Goal: Book appointment/travel/reservation

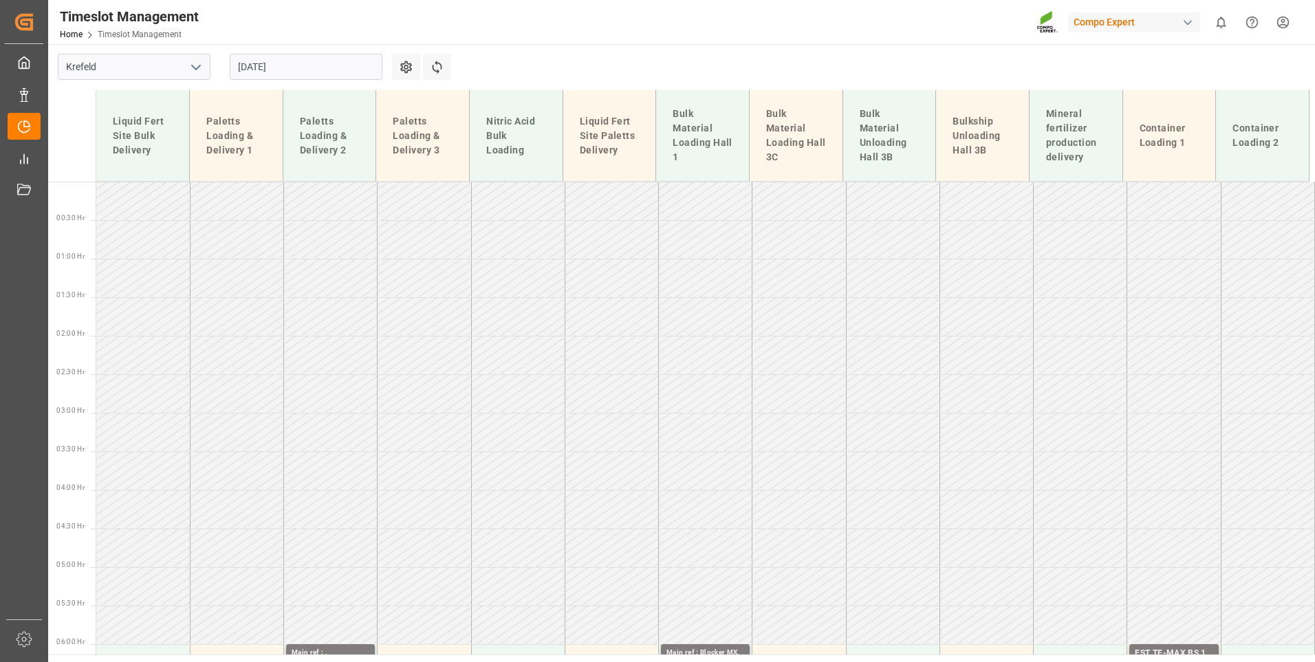
scroll to position [865, 0]
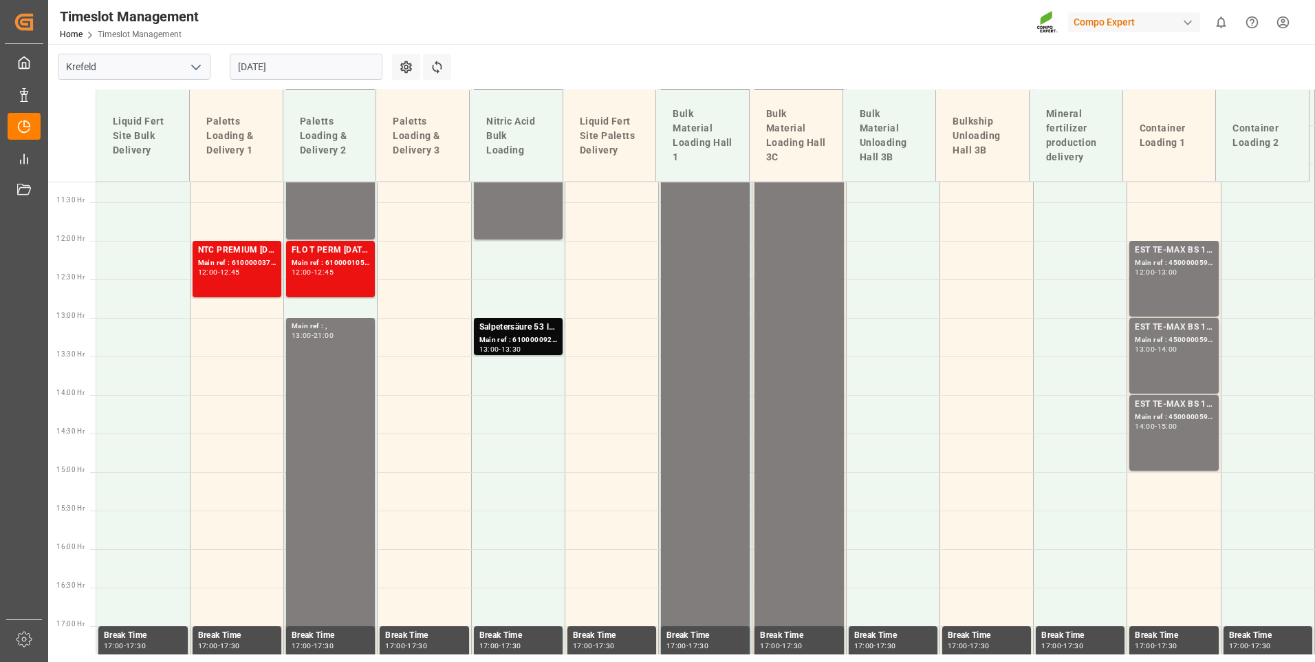
click at [299, 52] on div "[DATE]" at bounding box center [306, 66] width 172 height 45
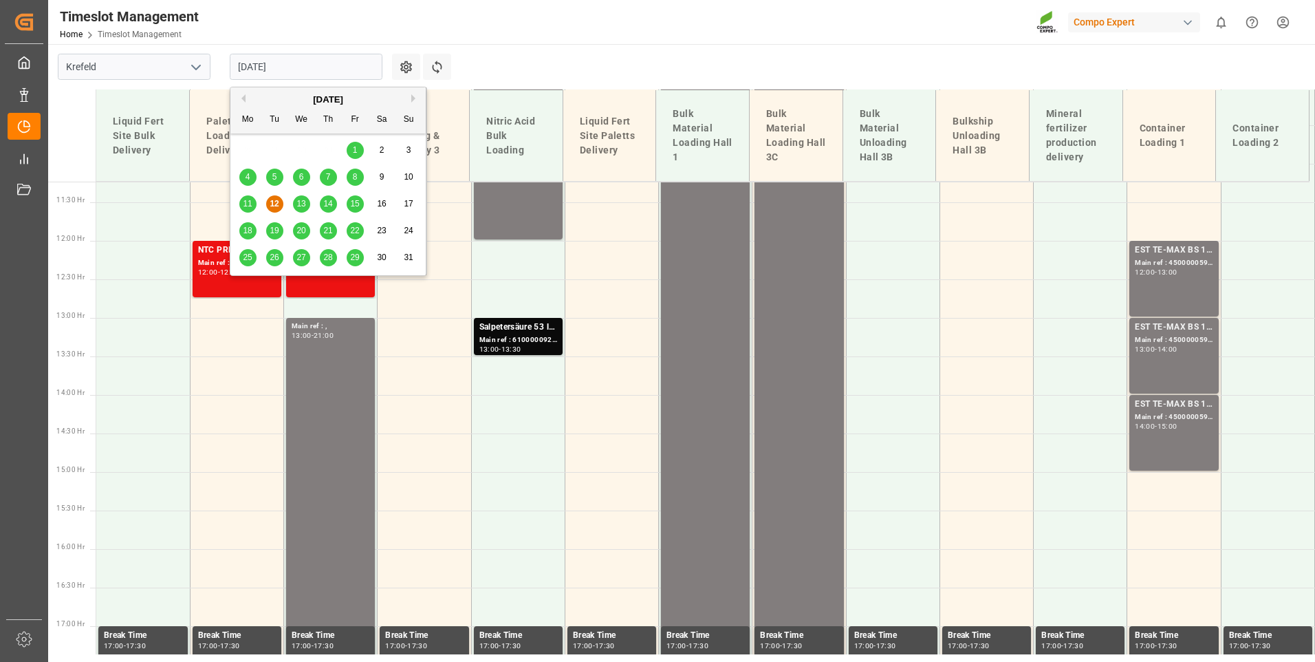
click at [301, 58] on input "[DATE]" at bounding box center [306, 67] width 153 height 26
click at [300, 213] on div "13" at bounding box center [301, 204] width 17 height 17
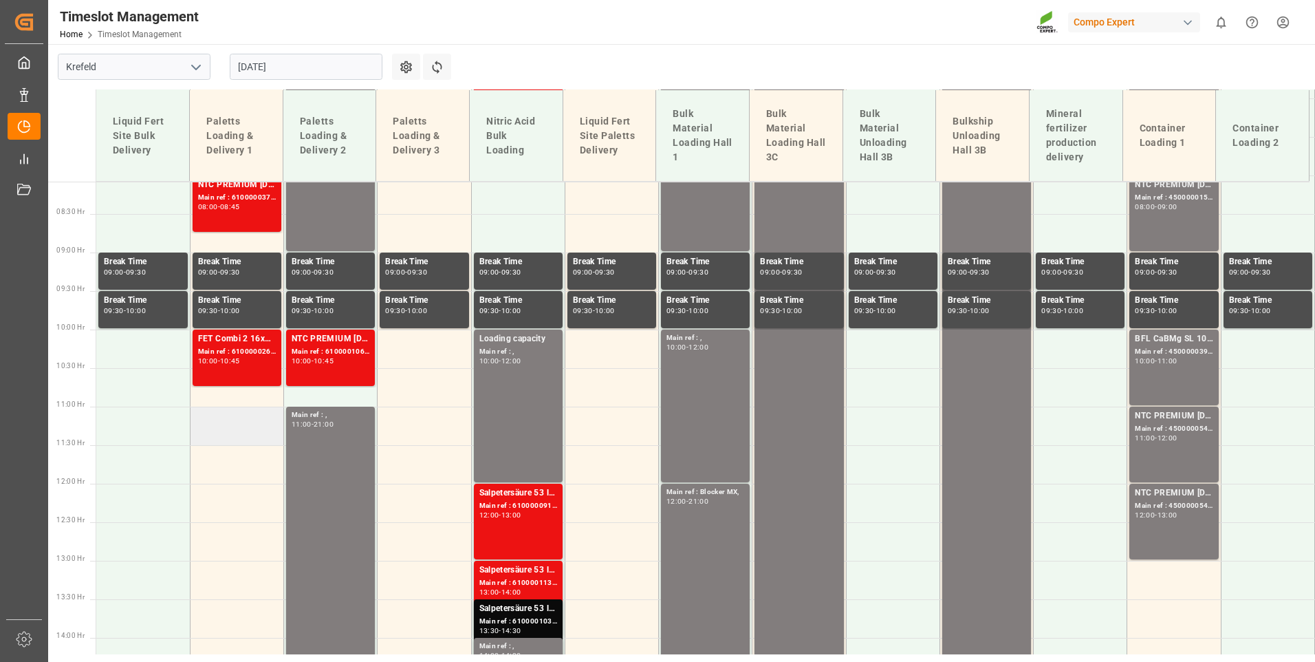
scroll to position [598, 0]
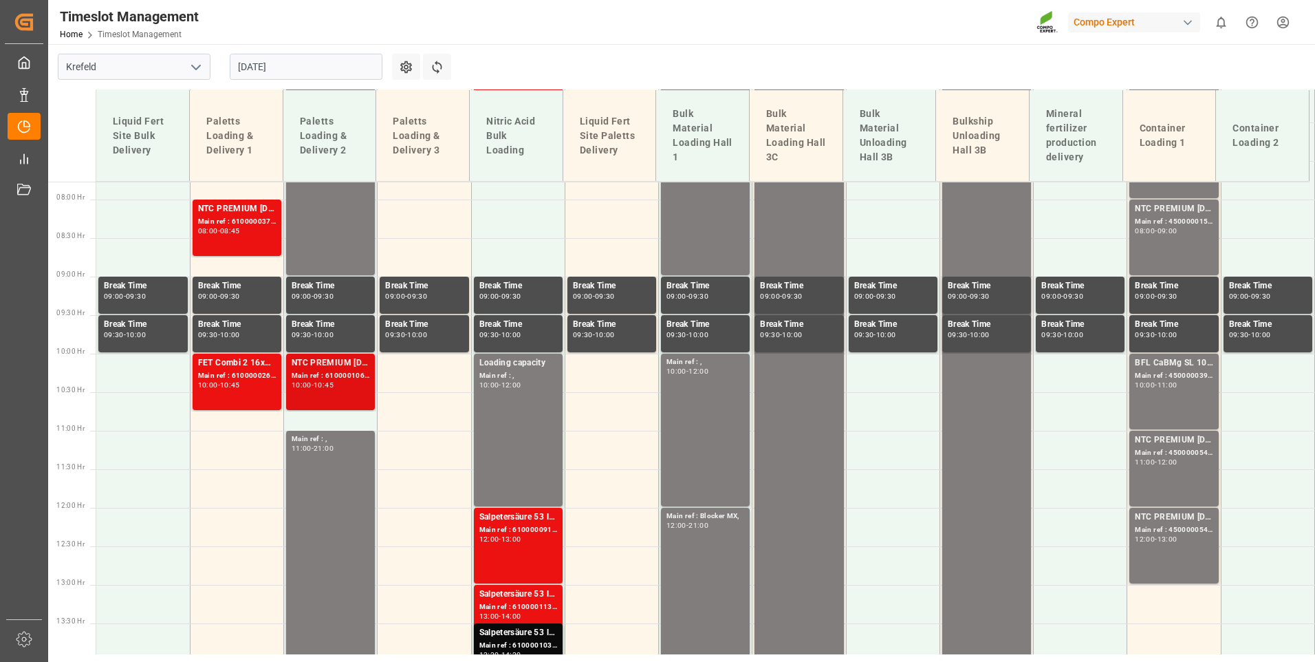
click at [340, 378] on div "Main ref : 6100001061, 2000000536;" at bounding box center [331, 376] width 78 height 12
click at [230, 379] on div "Main ref : 6100000264, 4510352522; 2000000197;" at bounding box center [237, 376] width 78 height 12
click at [258, 452] on td at bounding box center [237, 450] width 94 height 39
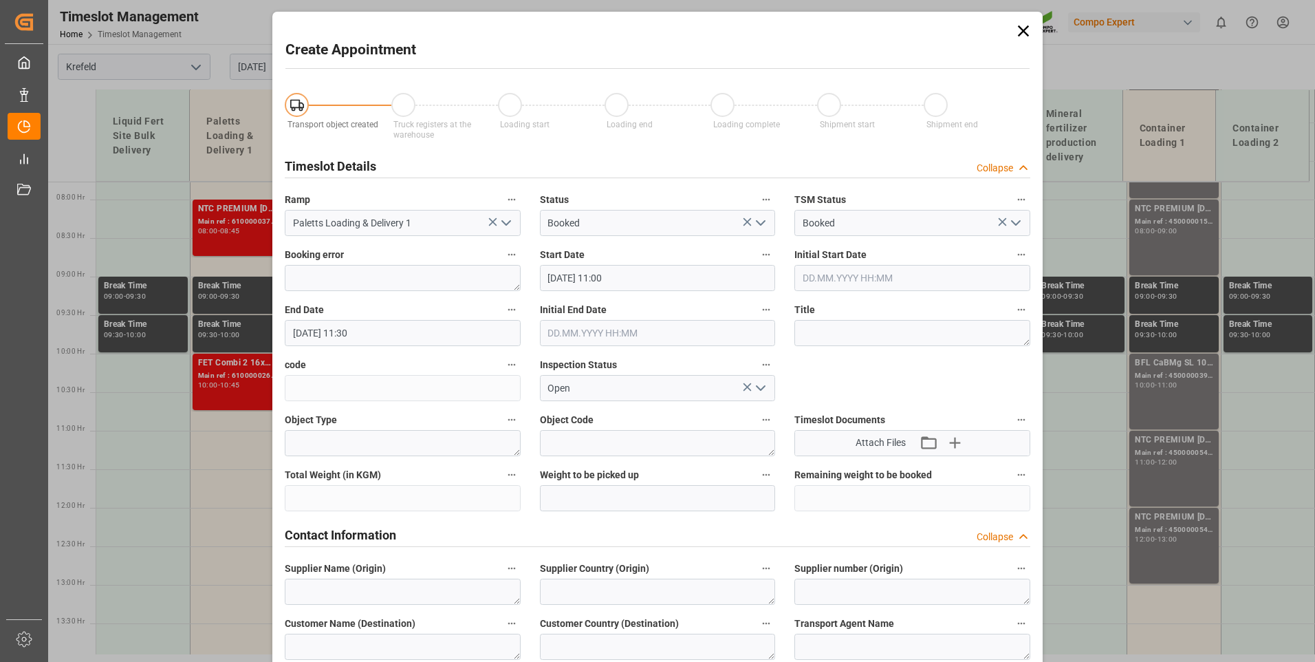
type input "[DATE] 11:00"
type input "[DATE] 11:30"
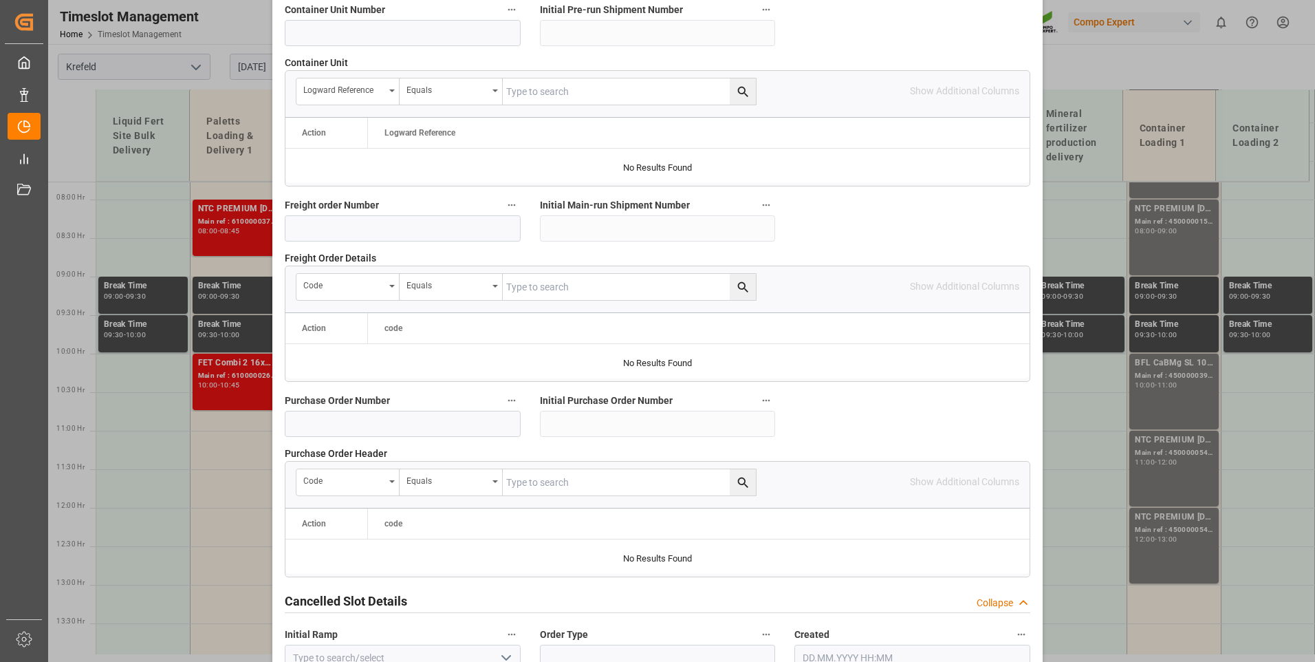
scroll to position [1100, 0]
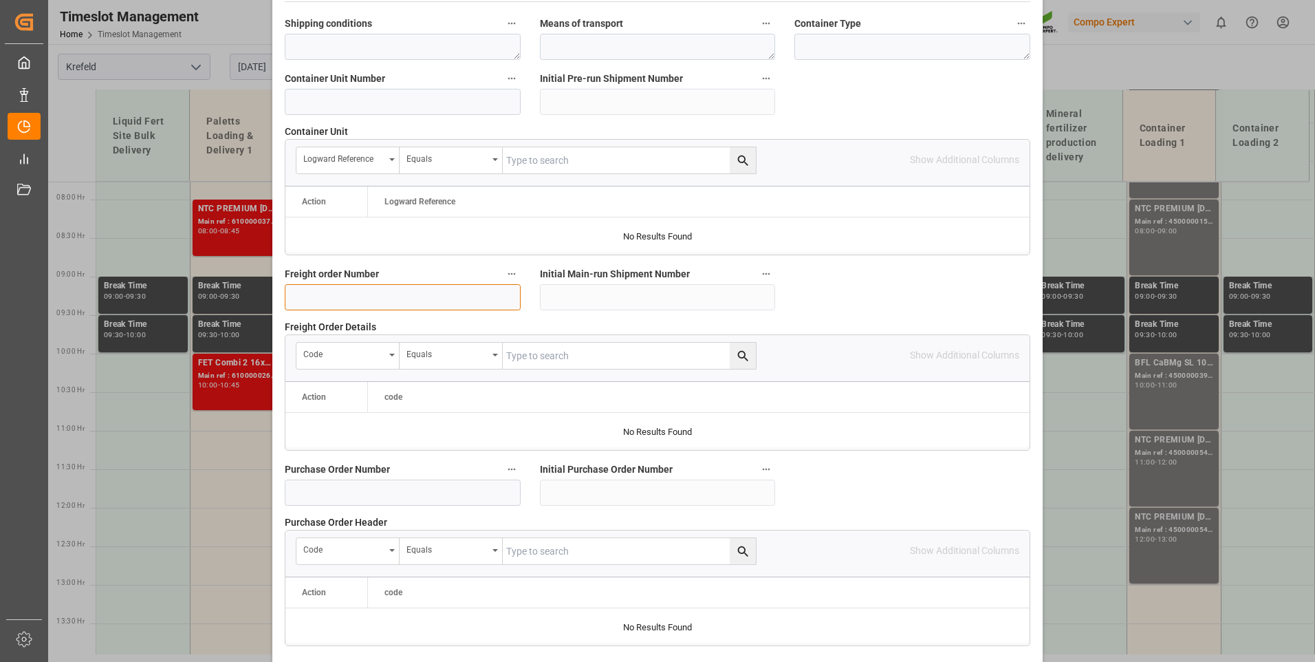
click at [350, 304] on input at bounding box center [403, 297] width 236 height 26
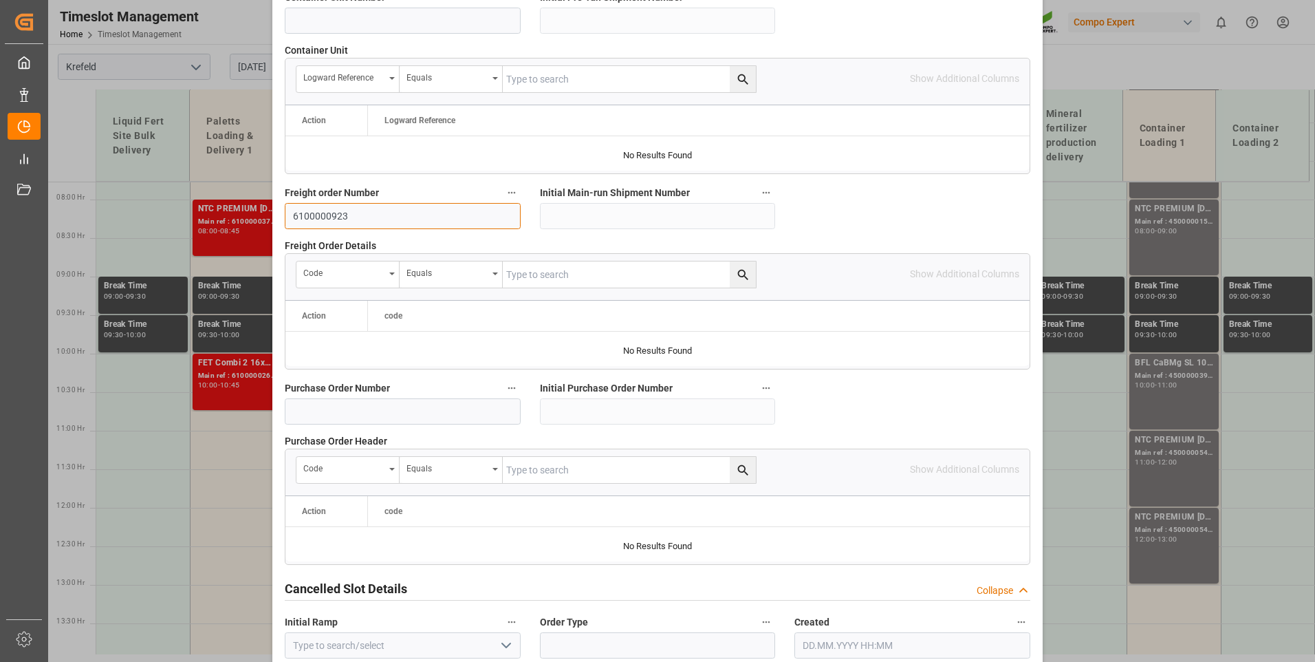
scroll to position [1247, 0]
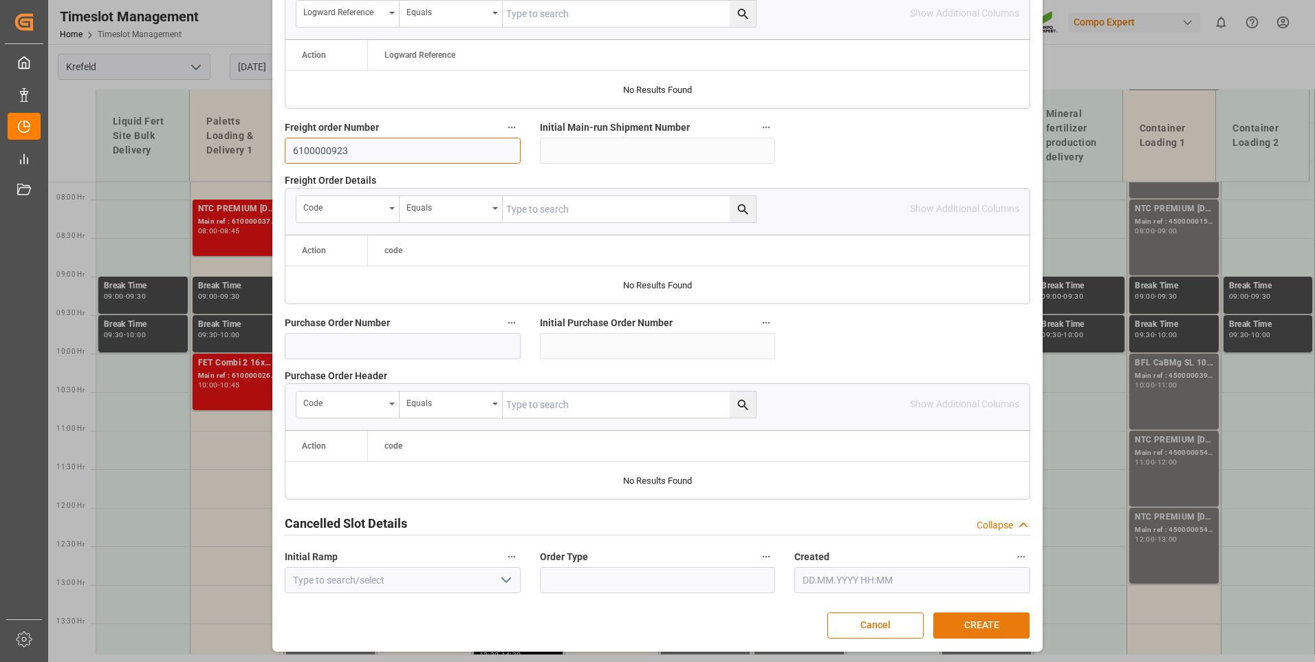
type input "6100000923"
click at [1006, 618] on button "CREATE" at bounding box center [981, 625] width 96 height 26
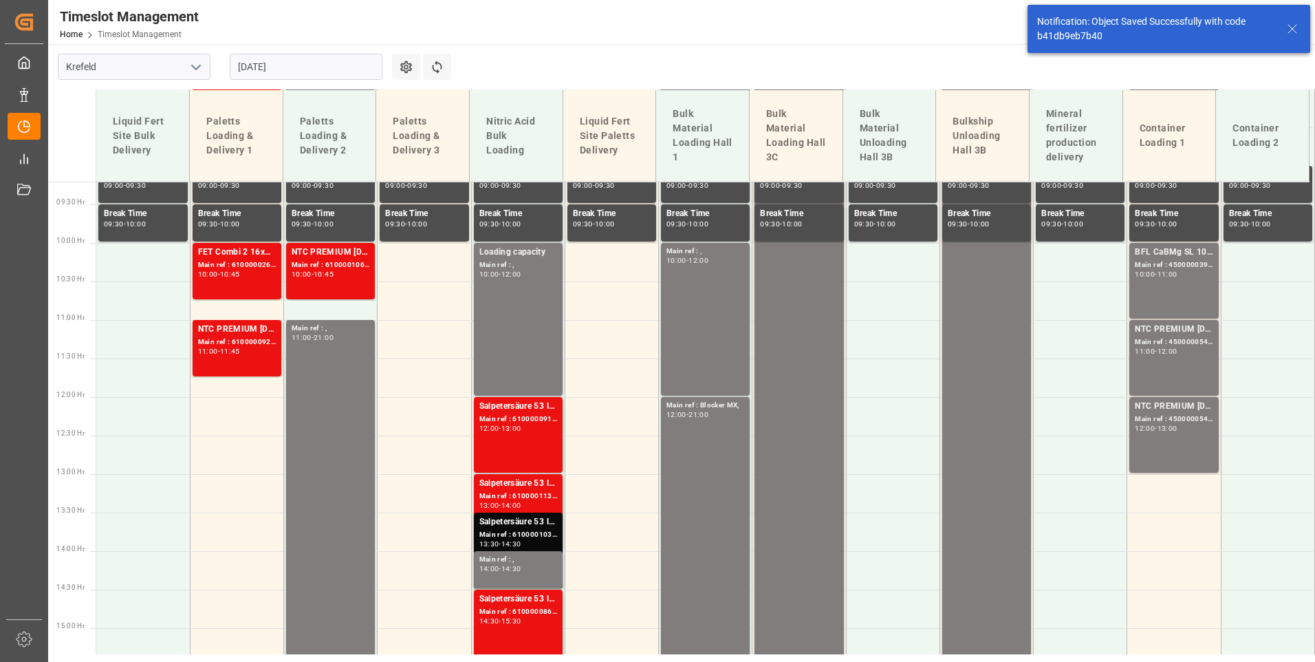
scroll to position [805, 0]
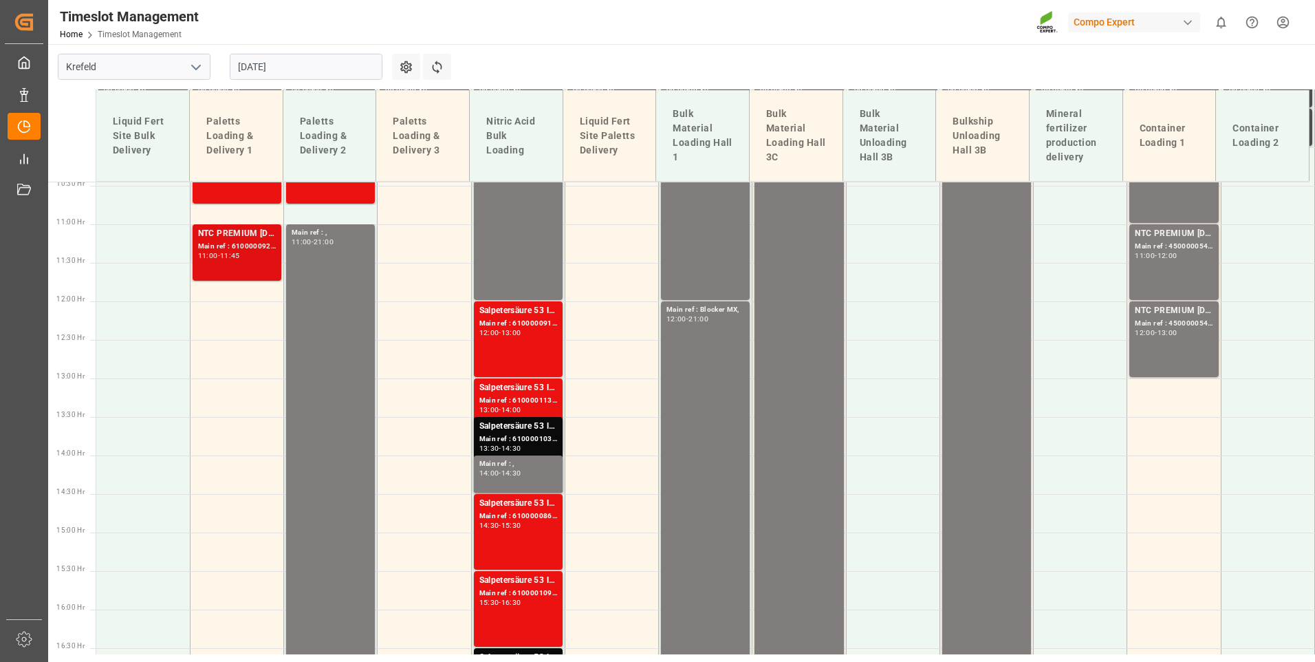
click at [246, 238] on div "NTC PREMIUM [DATE] 50kg (x25) INT MTO;" at bounding box center [237, 234] width 78 height 14
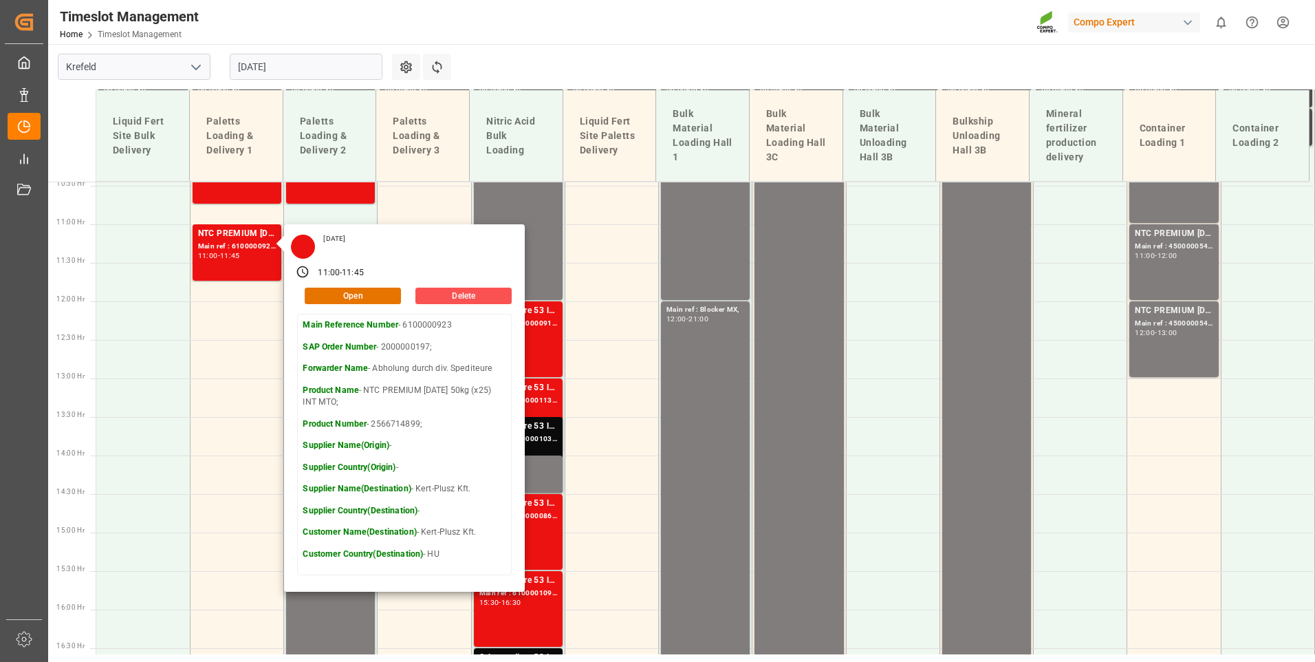
drag, startPoint x: 580, startPoint y: 63, endPoint x: 570, endPoint y: 76, distance: 16.2
click at [580, 63] on main "Krefeld [DATE] Settings Refresh Time Slots Liquid Fert Site Bulk Delivery Palet…" at bounding box center [680, 200] width 1264 height 610
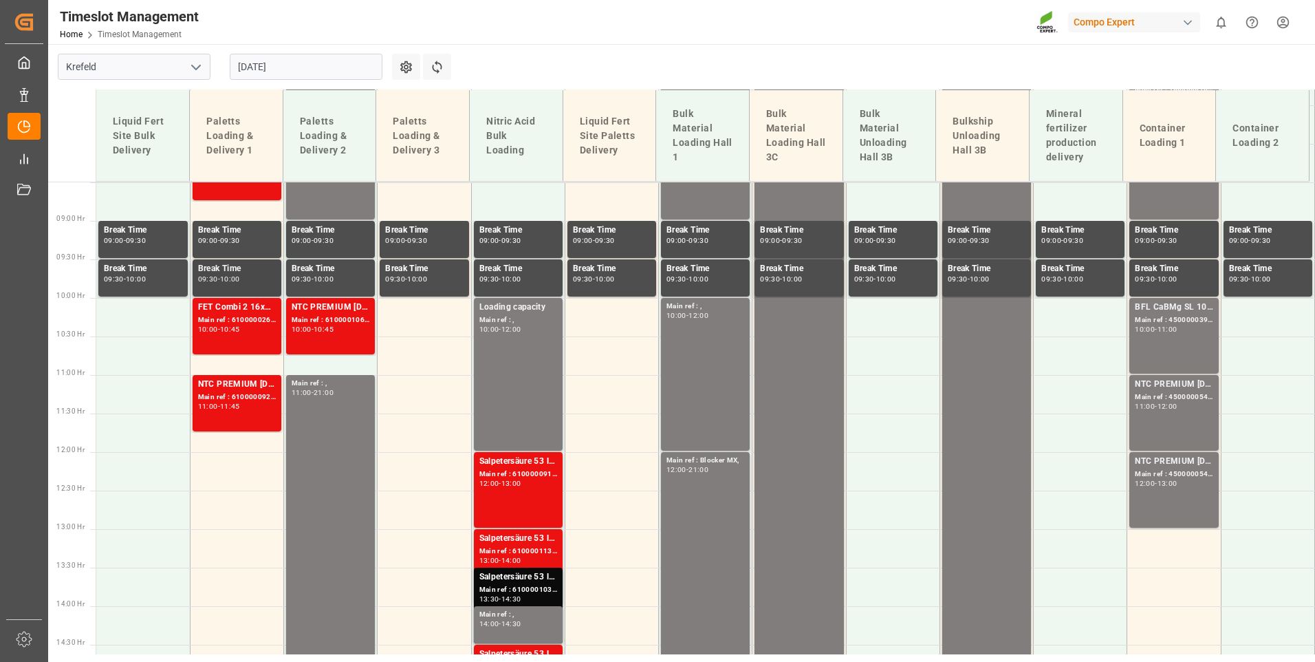
scroll to position [667, 0]
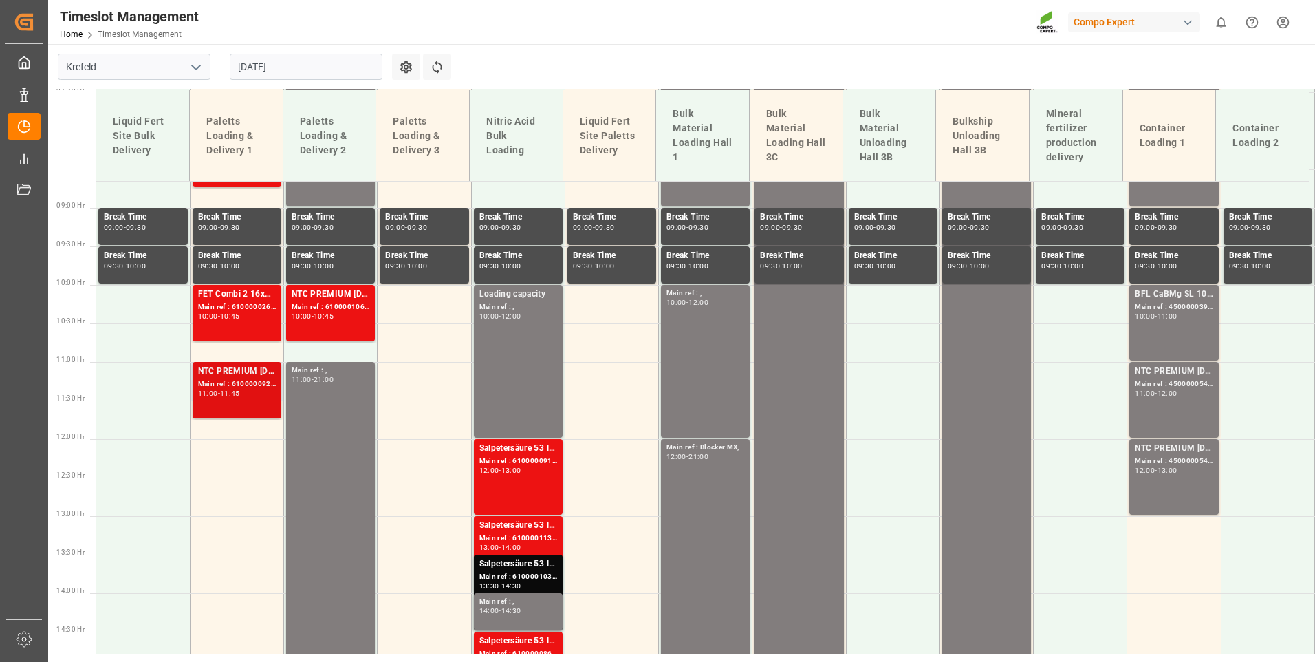
click at [233, 390] on div "11:45" at bounding box center [230, 393] width 20 height 6
